Goal: Information Seeking & Learning: Check status

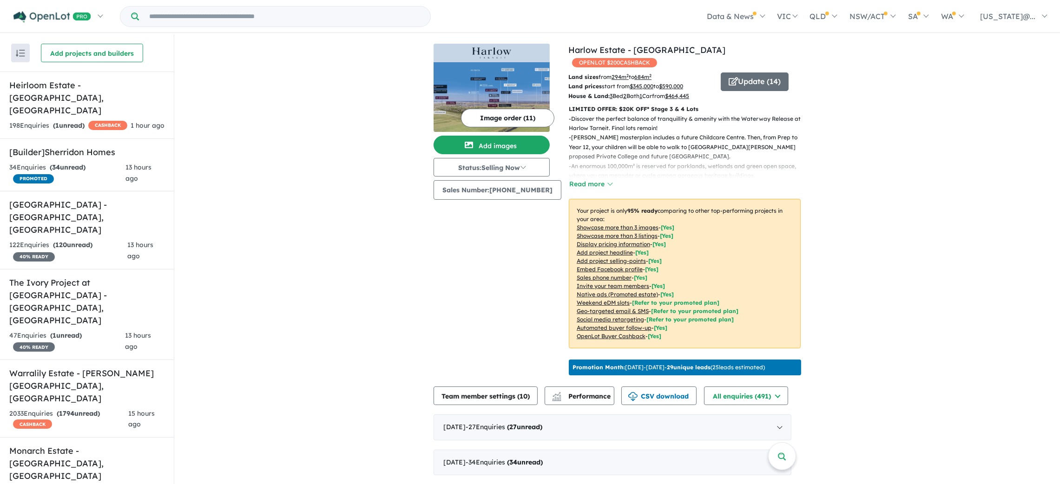
scroll to position [342, 0]
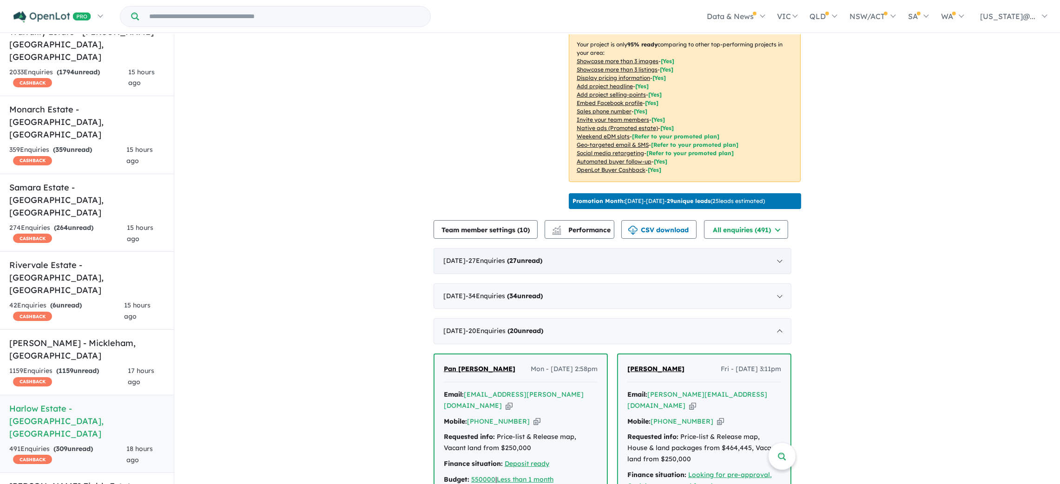
click at [779, 258] on div "August 2025 - 27 Enquir ies ( 27 unread)" at bounding box center [613, 261] width 358 height 26
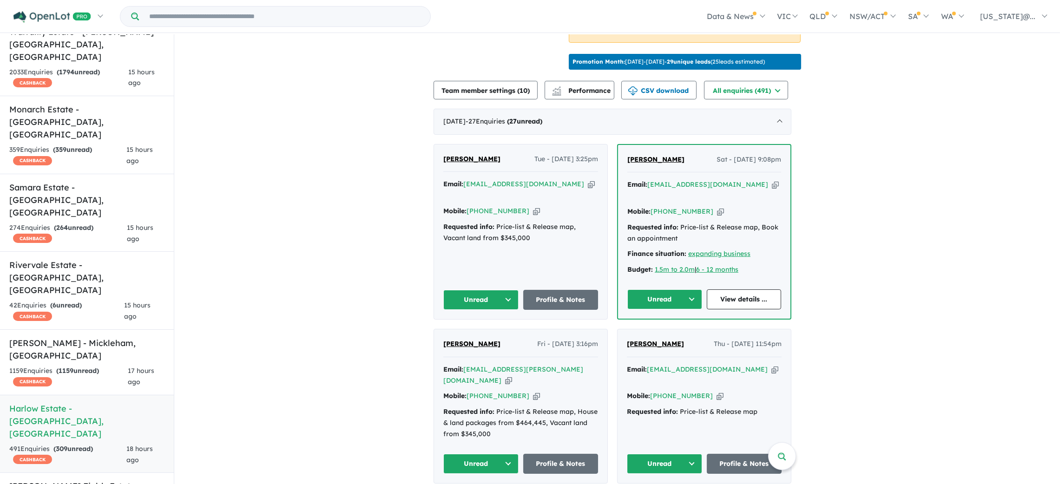
scroll to position [306, 0]
click at [672, 155] on span "KULDEEP KUMAR" at bounding box center [655, 159] width 57 height 8
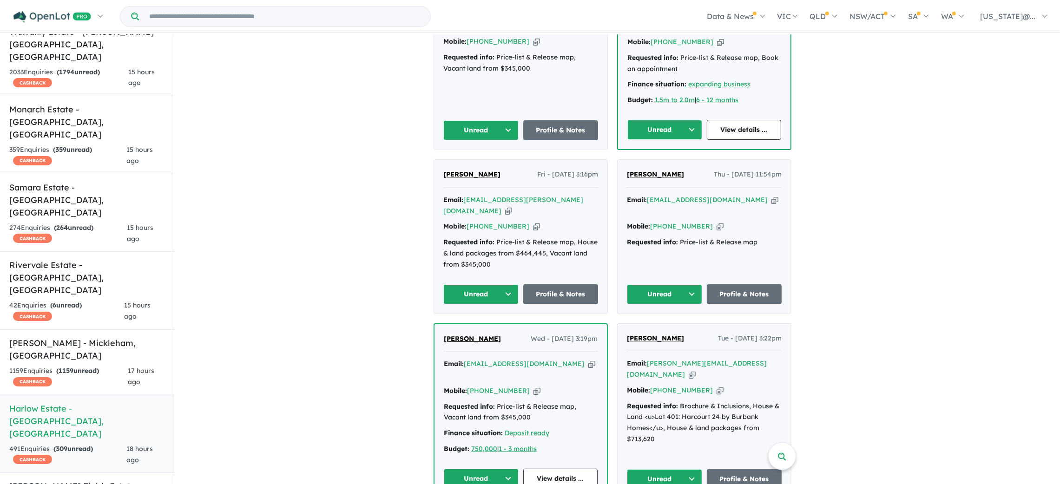
scroll to position [537, 0]
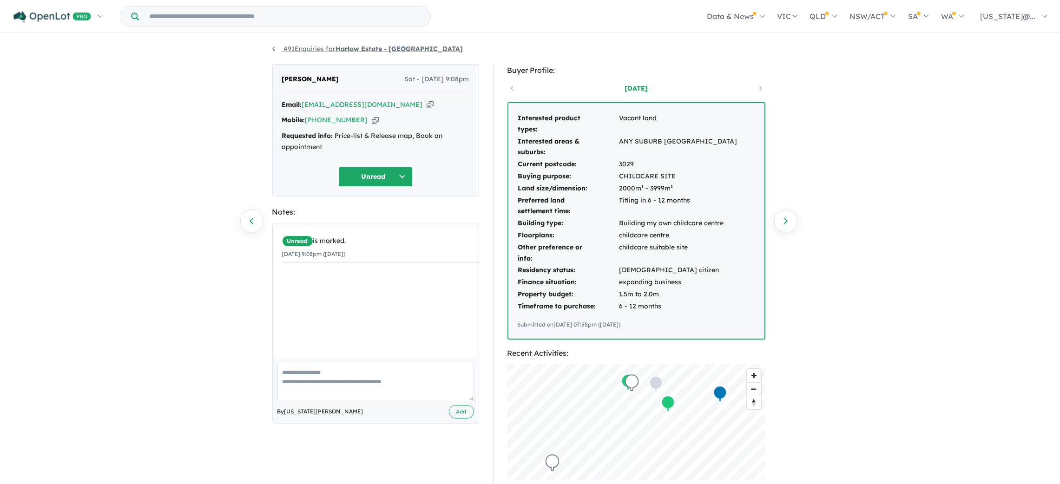
click at [272, 50] on link "491 Enquiries for Harlow Estate - [GEOGRAPHIC_DATA]" at bounding box center [367, 49] width 191 height 8
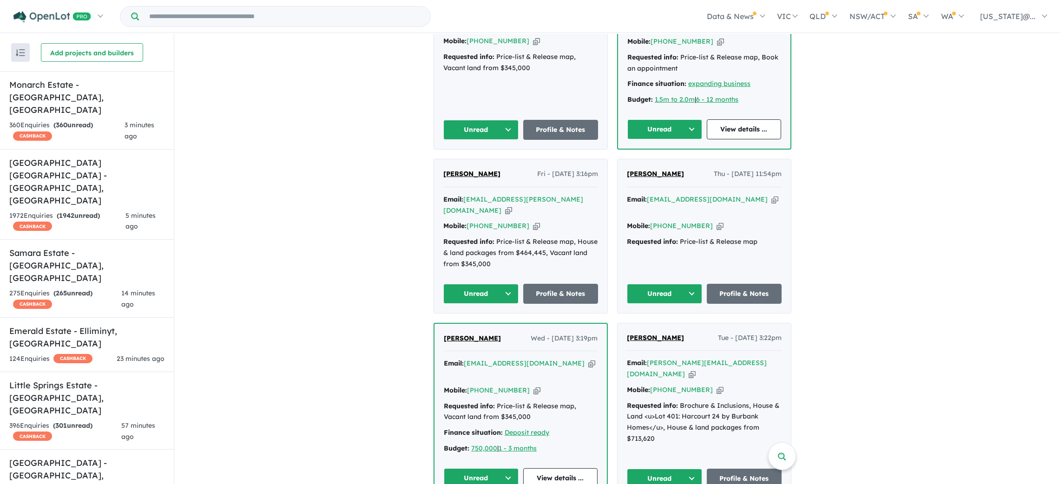
scroll to position [476, 0]
click at [469, 334] on span "[PERSON_NAME]" at bounding box center [472, 338] width 57 height 8
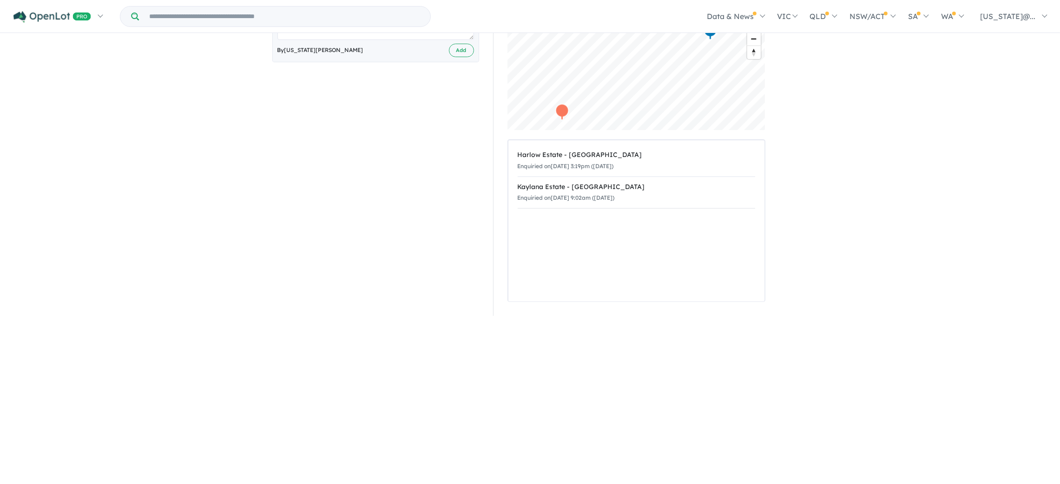
scroll to position [360, 0]
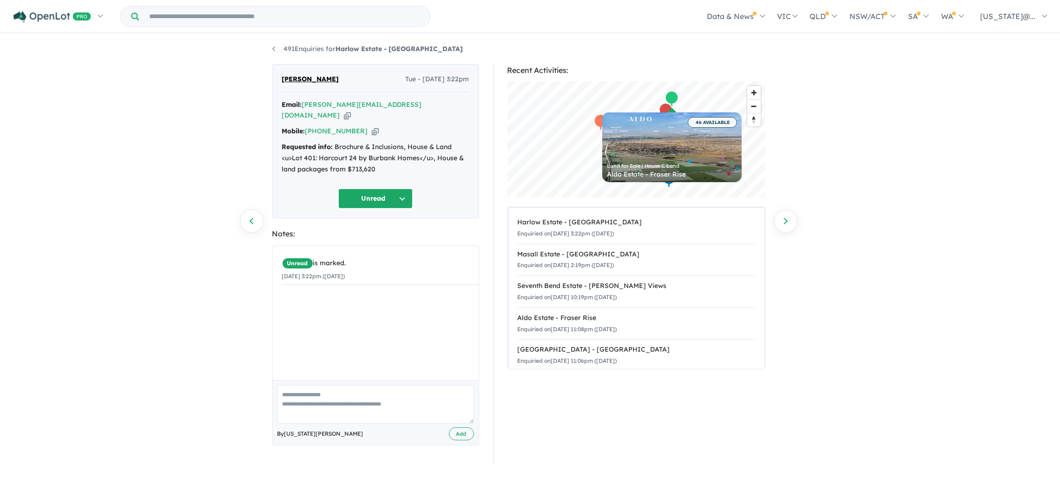
click at [664, 105] on div "Map marker" at bounding box center [665, 111] width 14 height 17
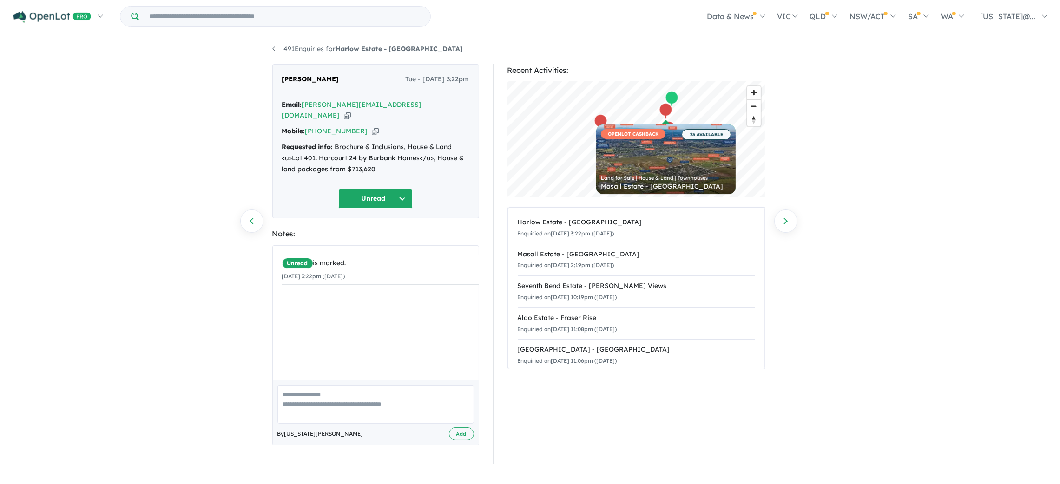
click at [595, 125] on div "Map marker" at bounding box center [600, 122] width 14 height 17
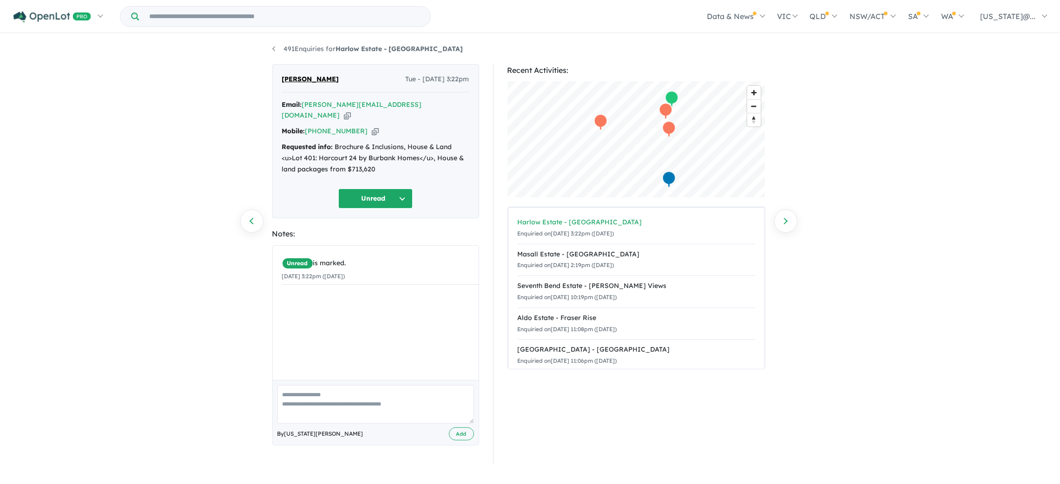
click at [638, 232] on div "Enquiried on 19/08/2025 3:22pm (Tuesday)" at bounding box center [636, 233] width 237 height 11
click at [754, 107] on span "Zoom out" at bounding box center [753, 106] width 13 height 13
click at [650, 160] on div "Map marker" at bounding box center [652, 159] width 14 height 17
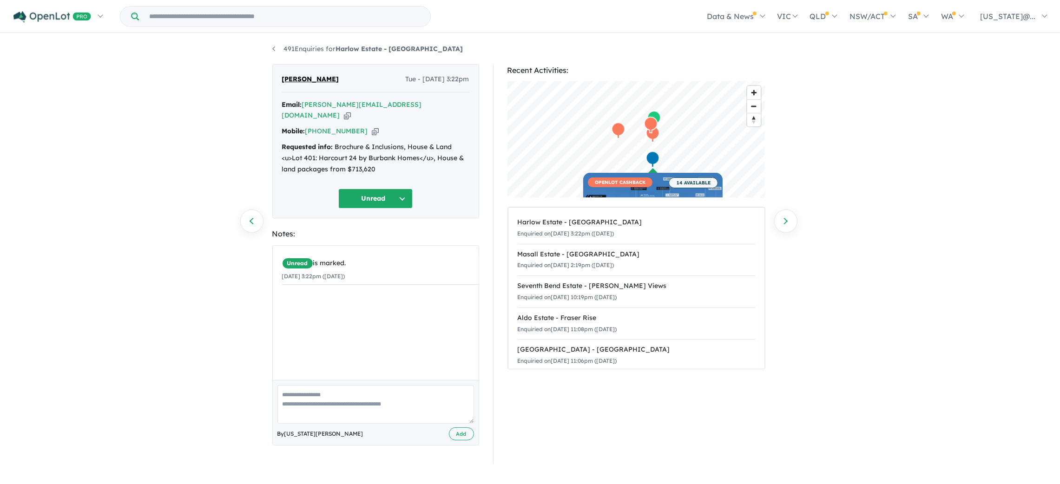
scroll to position [0, 0]
